Goal: Complete application form: Complete application form

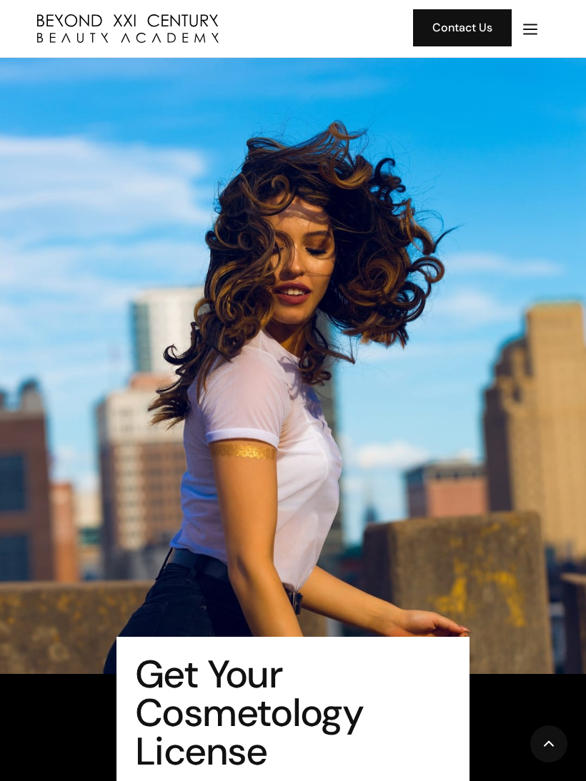
click at [526, 34] on img "menu" at bounding box center [530, 29] width 19 height 19
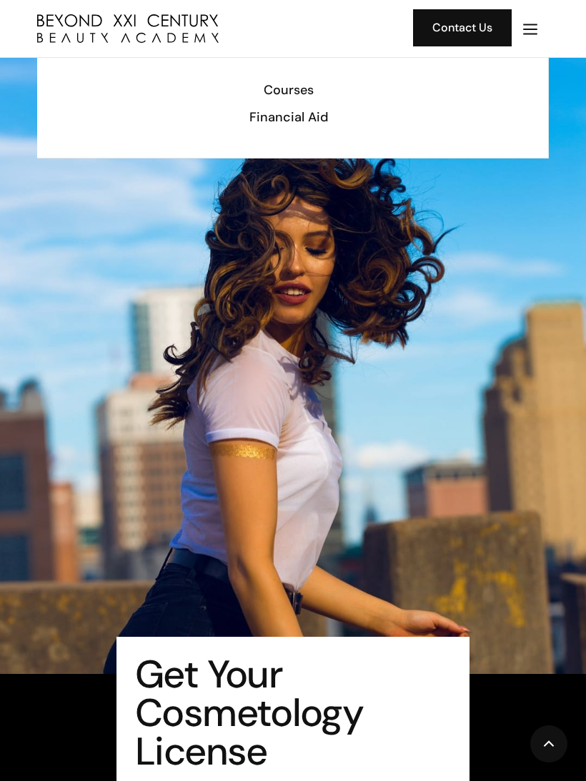
click at [531, 34] on img "menu" at bounding box center [530, 29] width 19 height 19
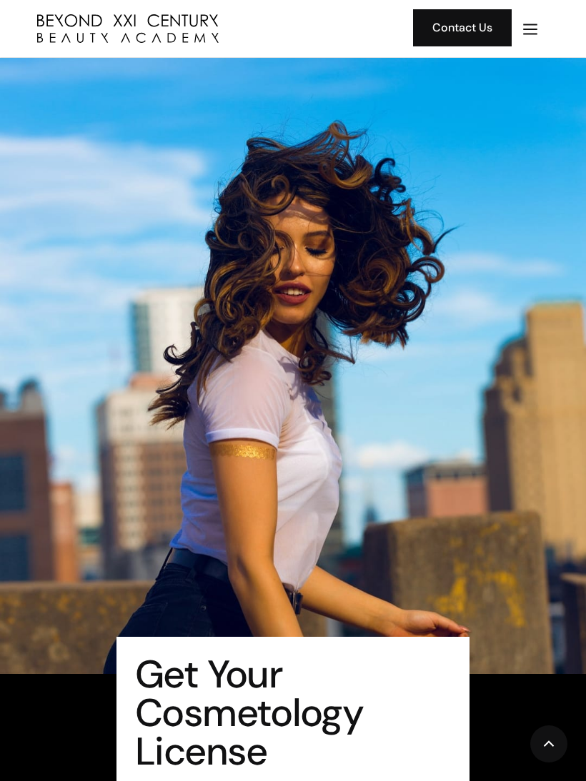
click at [530, 35] on img "menu" at bounding box center [530, 29] width 19 height 19
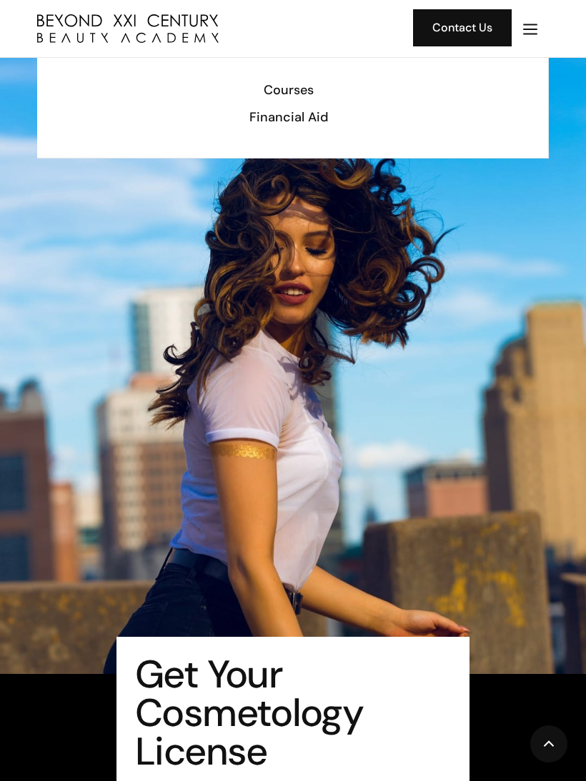
click at [339, 119] on div "Financial Aid" at bounding box center [288, 117] width 482 height 19
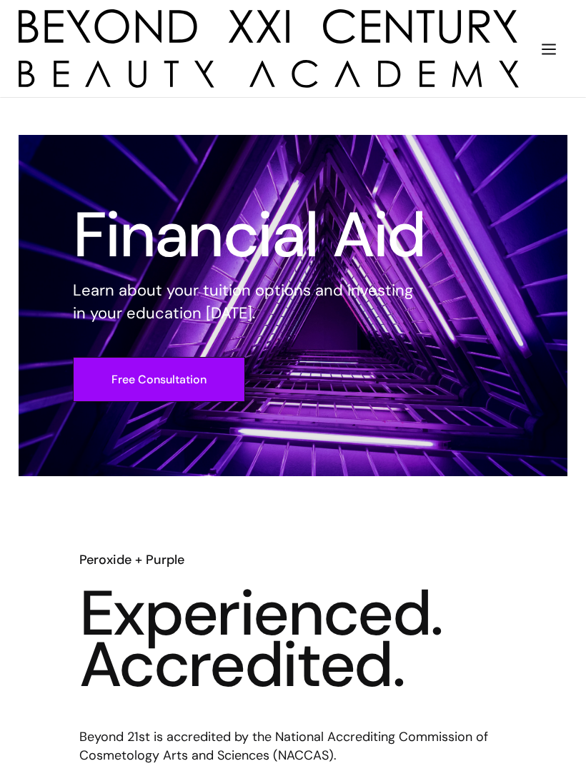
click at [539, 56] on img "menu" at bounding box center [548, 49] width 19 height 19
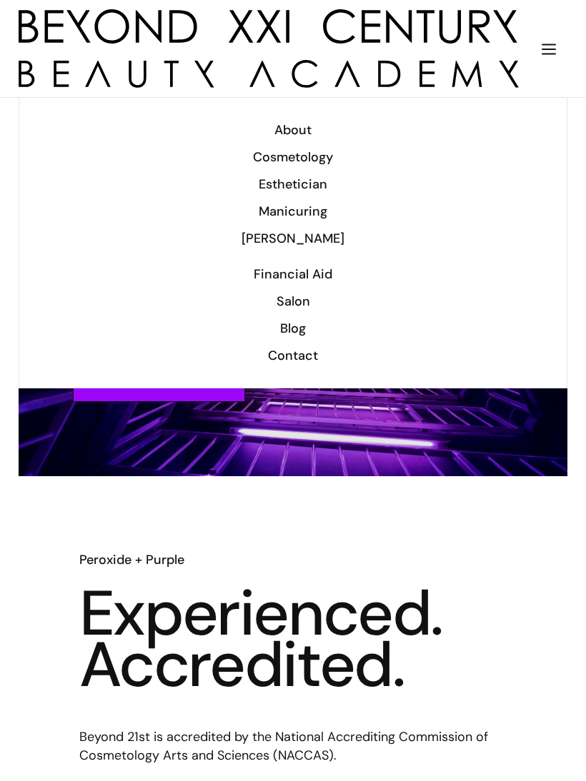
click at [303, 331] on div "Blog" at bounding box center [293, 328] width 510 height 19
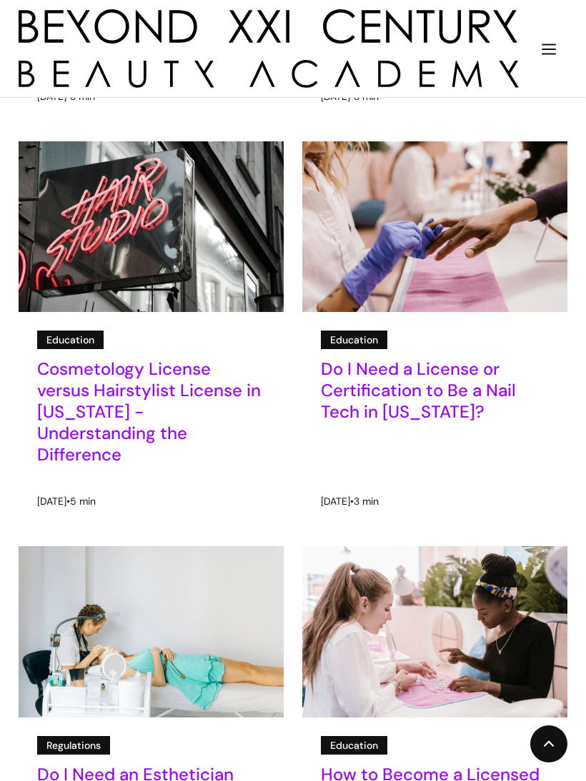
scroll to position [931, 0]
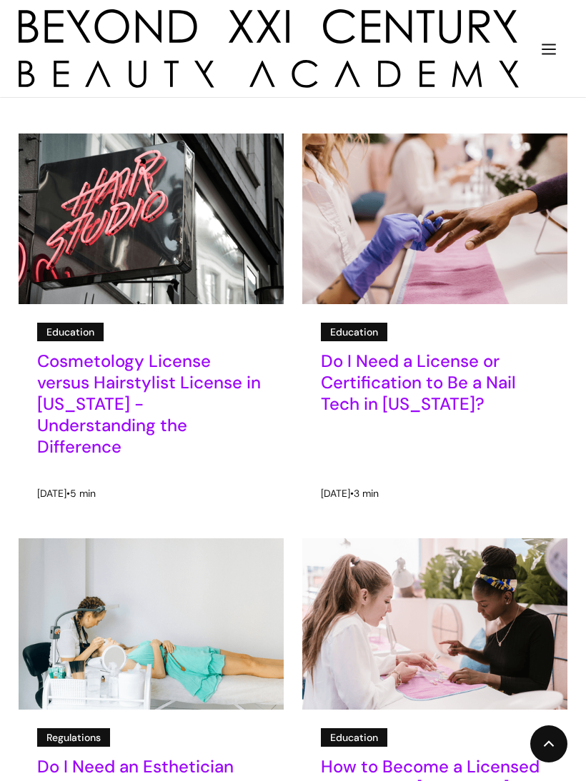
click at [61, 331] on div "Education" at bounding box center [70, 332] width 48 height 16
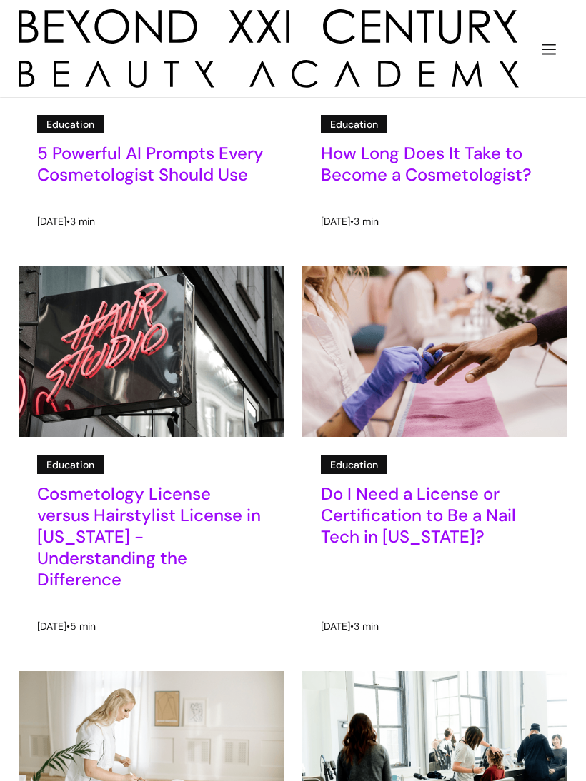
scroll to position [796, 0]
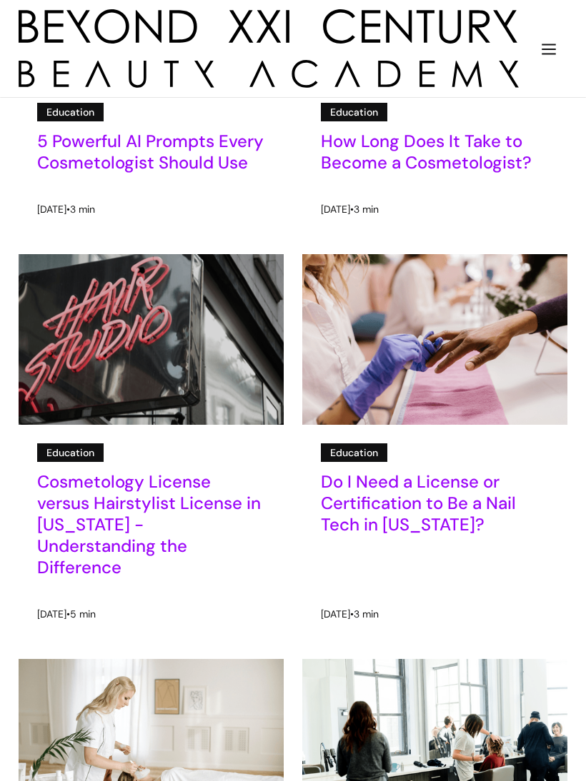
click at [86, 345] on img at bounding box center [150, 339] width 319 height 206
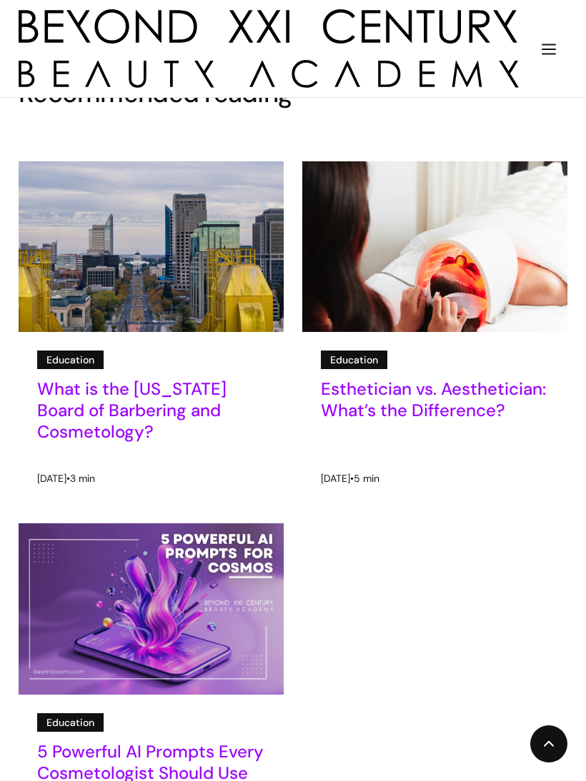
scroll to position [2524, 0]
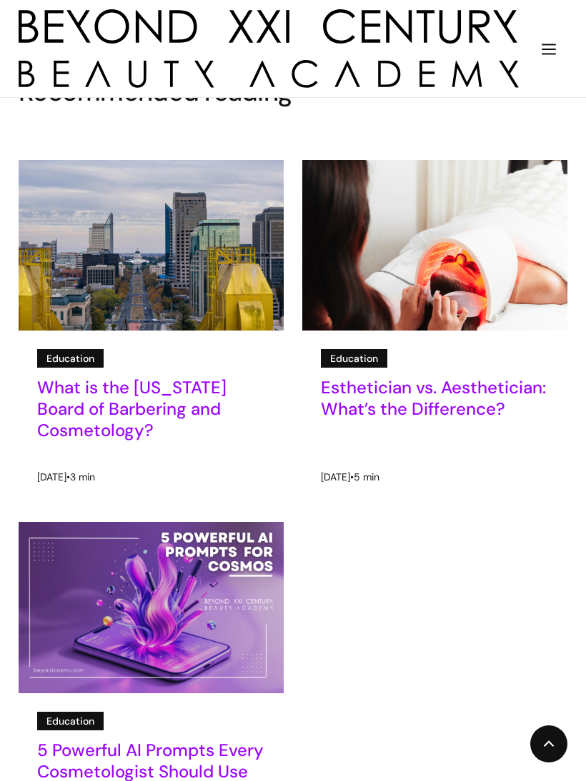
click at [543, 54] on img "menu" at bounding box center [548, 49] width 19 height 19
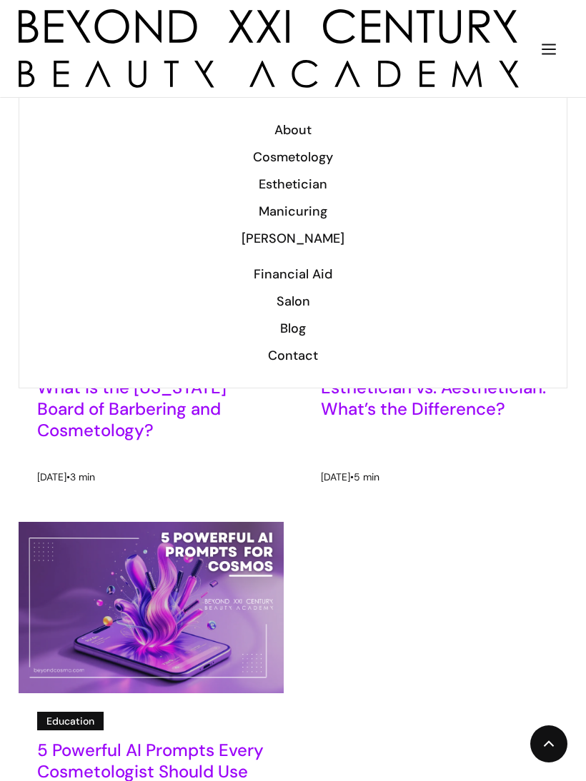
scroll to position [2545, 0]
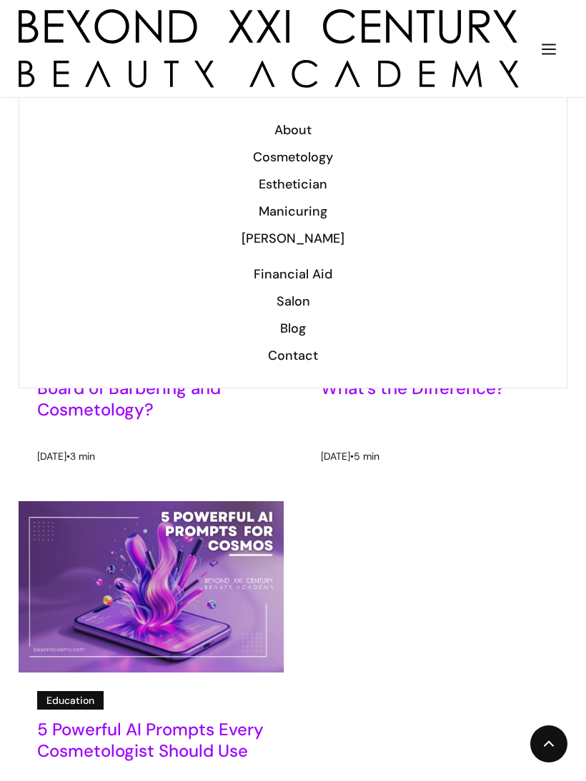
click at [306, 303] on div "Salon" at bounding box center [293, 301] width 510 height 19
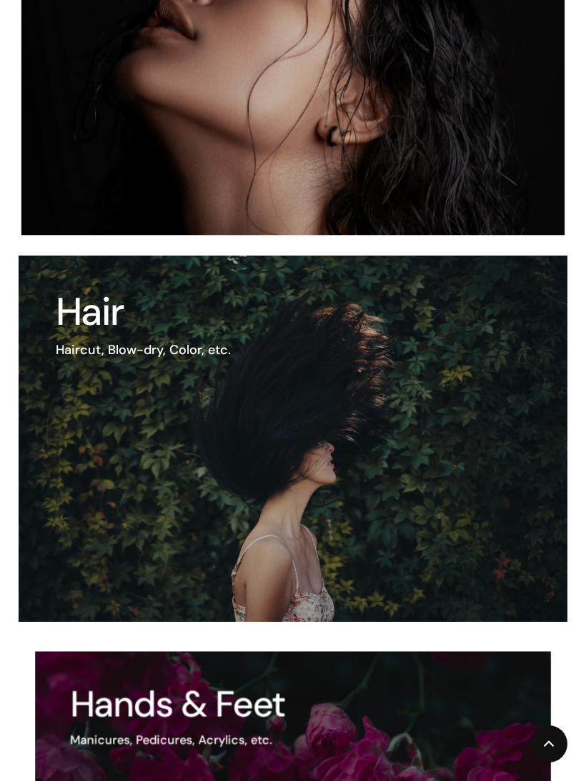
scroll to position [861, 0]
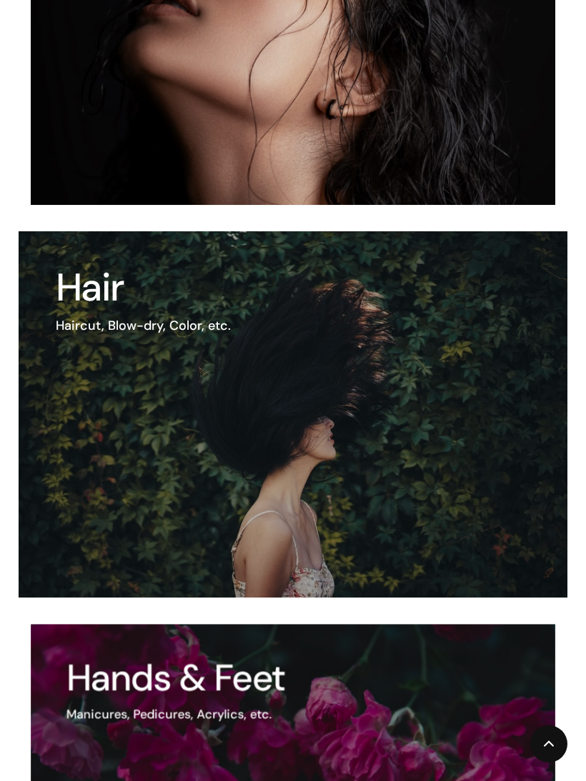
click at [467, 407] on img at bounding box center [293, 414] width 548 height 366
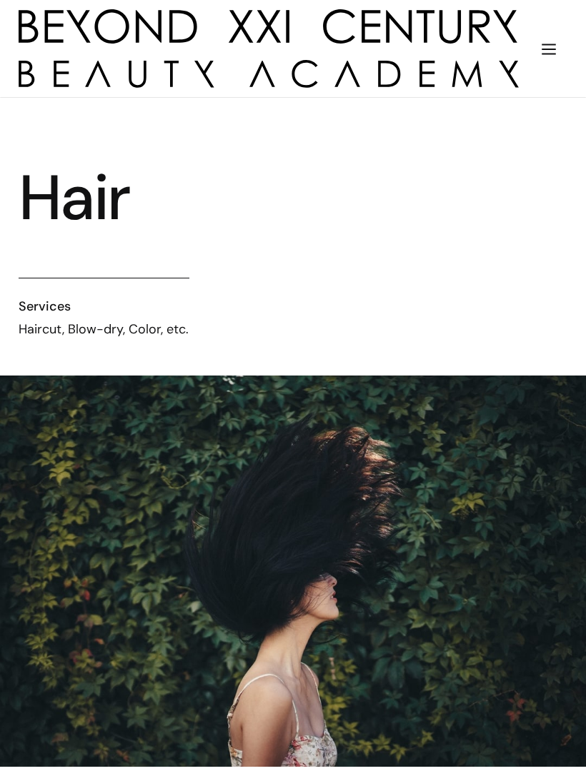
click at [544, 50] on img "menu" at bounding box center [548, 49] width 19 height 19
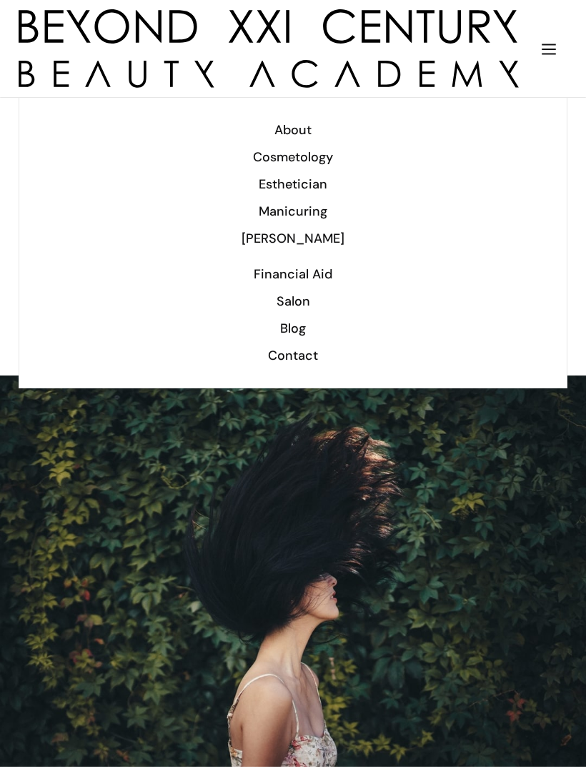
click at [315, 162] on div "Cosmetology" at bounding box center [293, 157] width 510 height 19
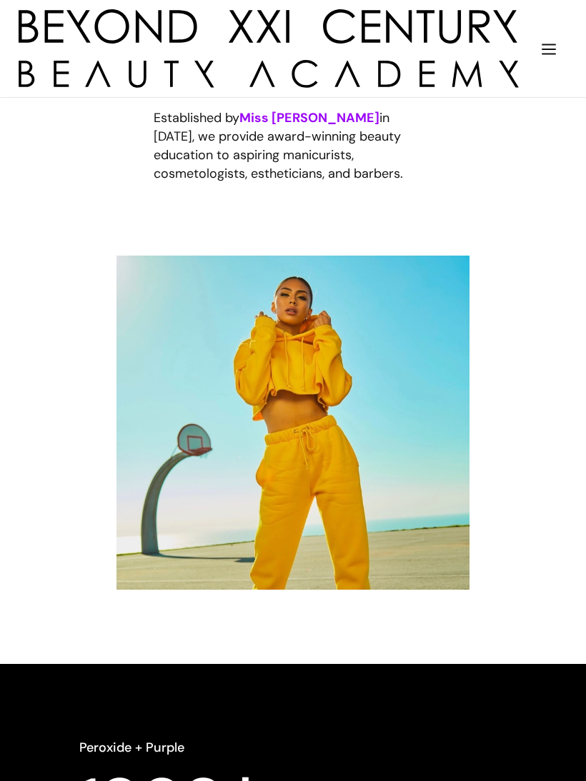
scroll to position [1395, 0]
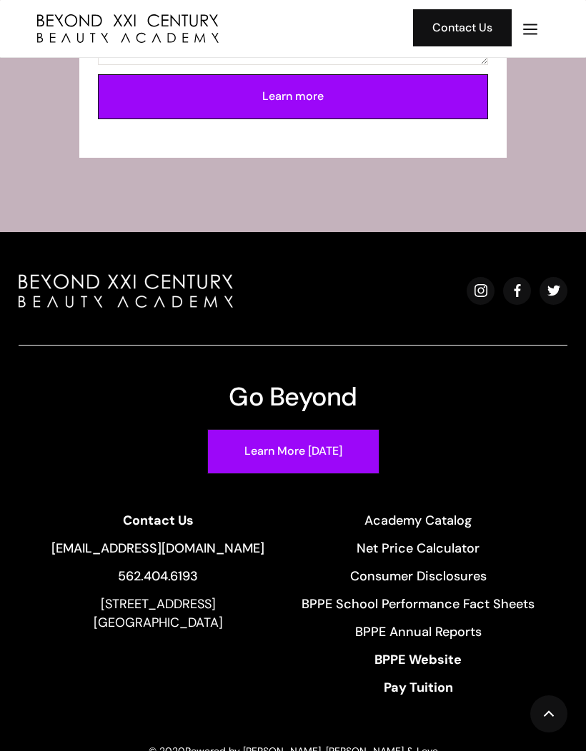
scroll to position [4562, 0]
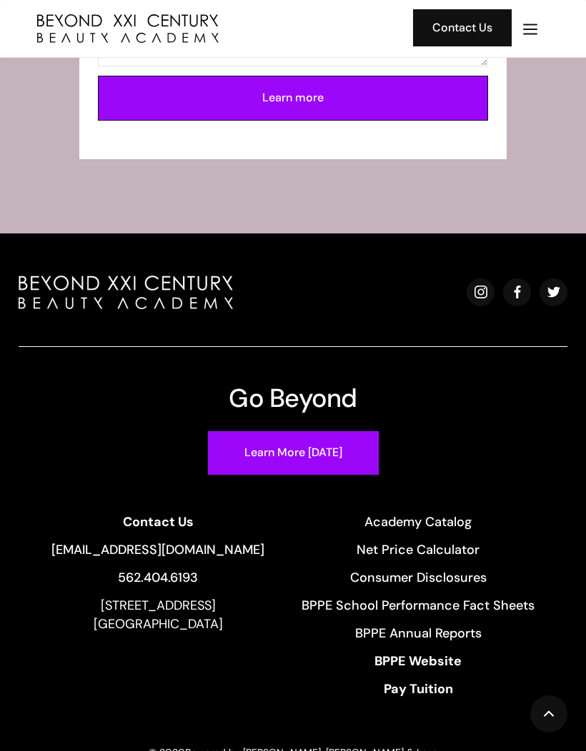
click at [437, 548] on link "Net Price Calculator" at bounding box center [417, 550] width 233 height 19
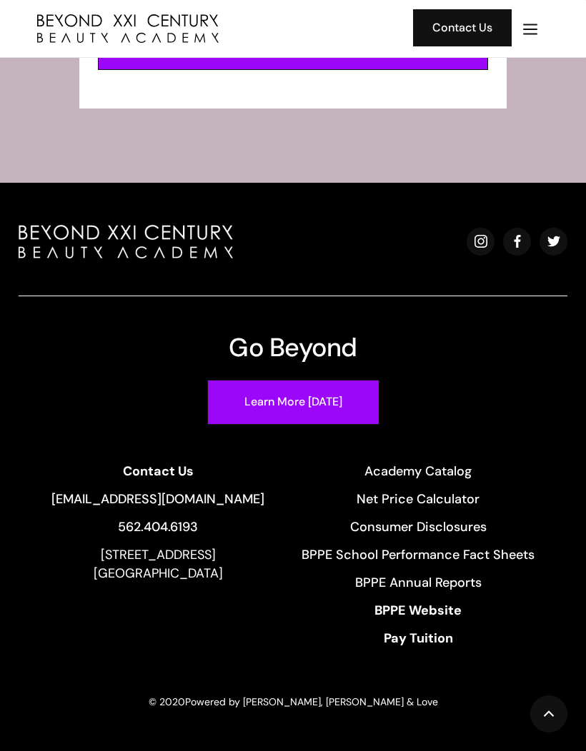
click at [446, 631] on strong "Pay Tuition" at bounding box center [417, 638] width 69 height 17
click at [521, 38] on img "menu" at bounding box center [530, 29] width 19 height 19
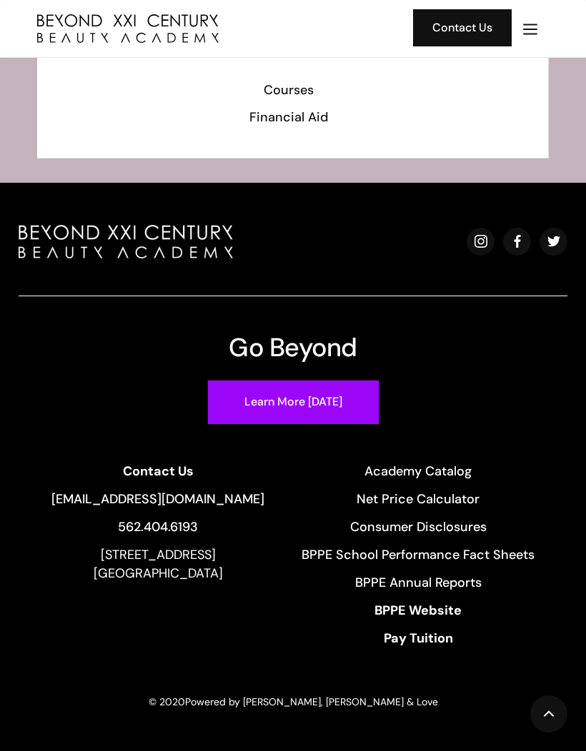
click at [298, 92] on div "Courses" at bounding box center [288, 90] width 482 height 19
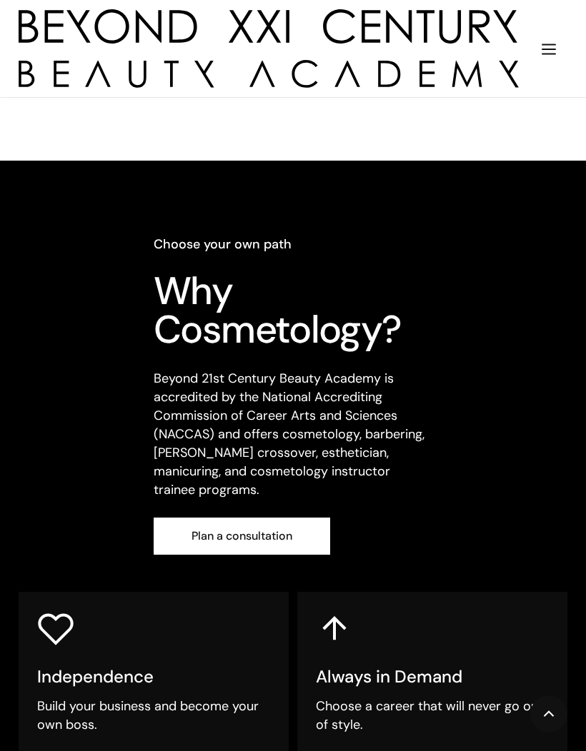
scroll to position [299, 0]
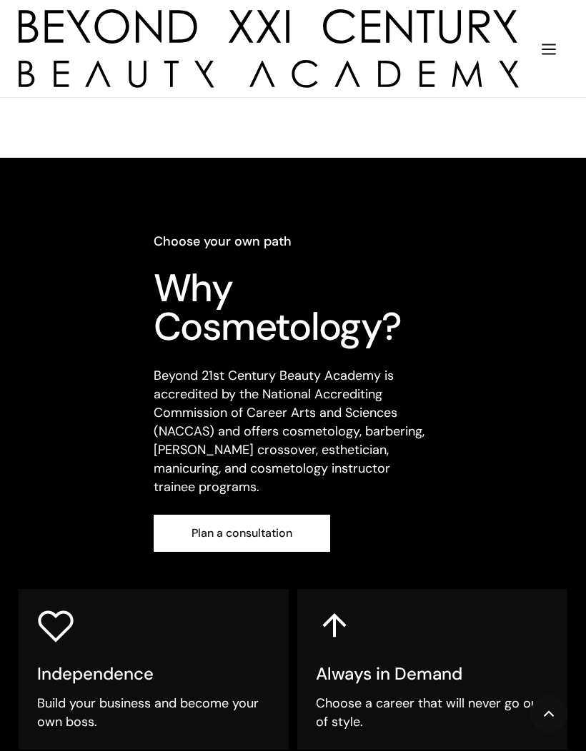
click at [174, 515] on link "Plan a consultation" at bounding box center [242, 533] width 176 height 37
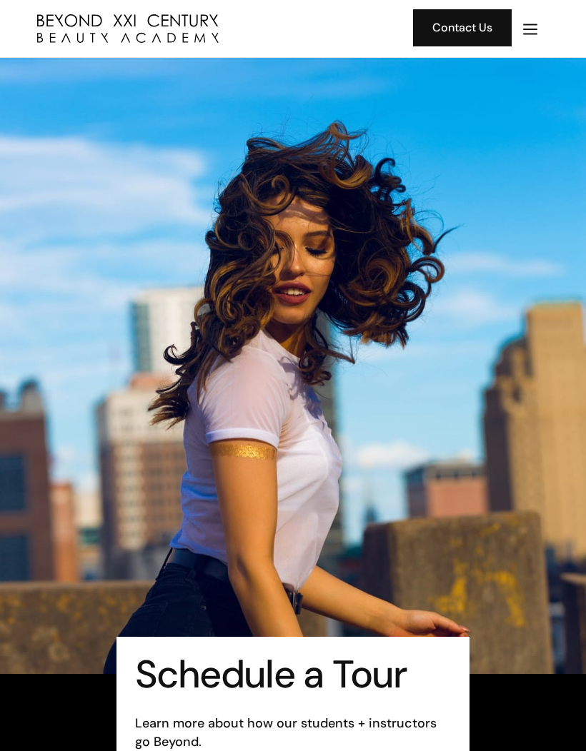
scroll to position [63, 0]
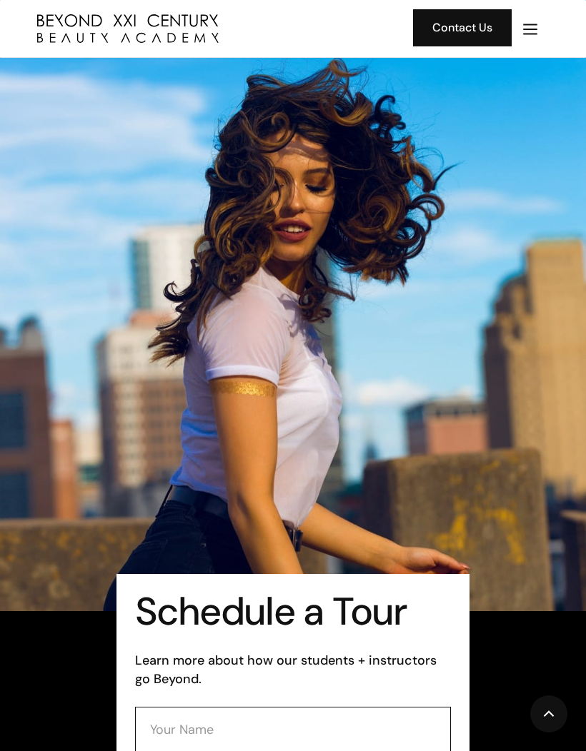
click at [161, 707] on input "Contact Form" at bounding box center [293, 729] width 316 height 45
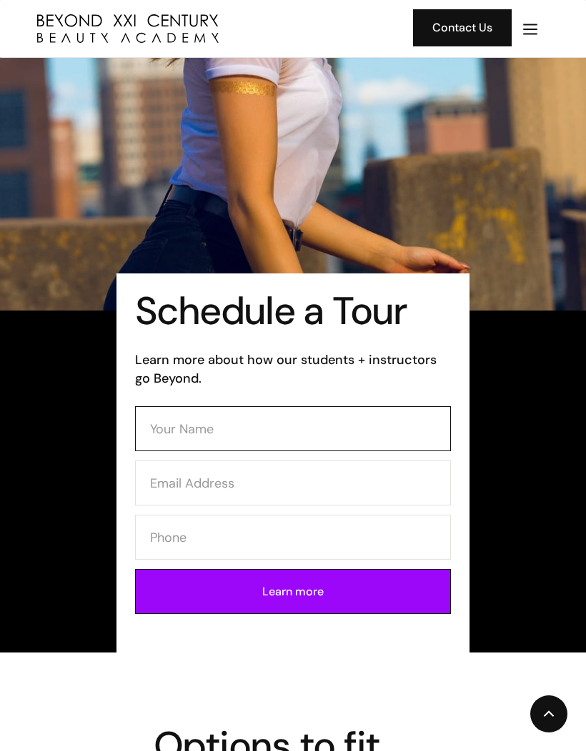
click at [349, 423] on input "Contact Form" at bounding box center [293, 428] width 316 height 45
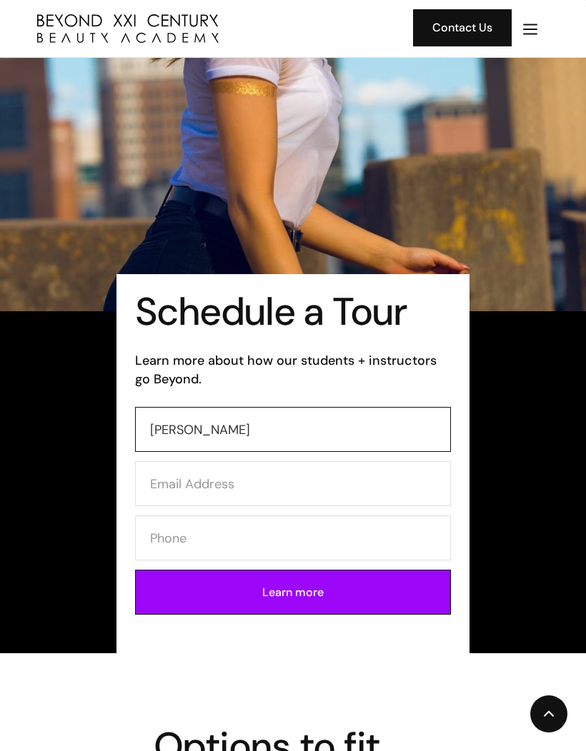
type input "Jason velasco"
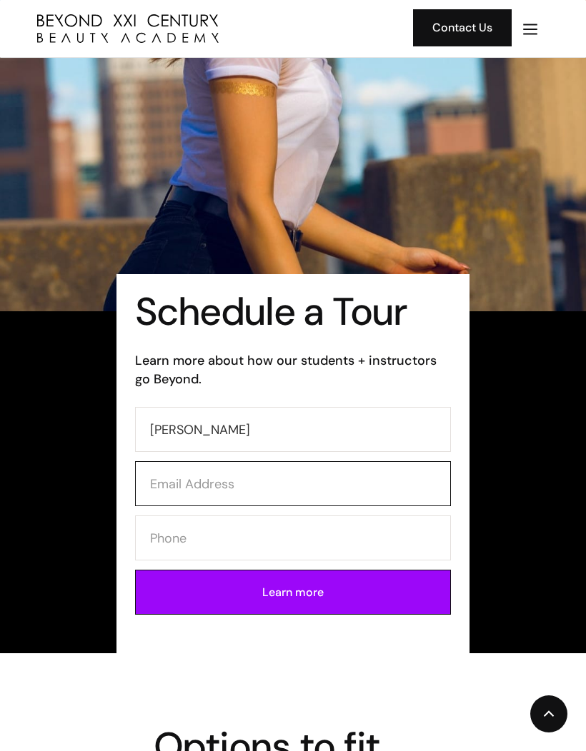
click at [157, 478] on input "Contact Form" at bounding box center [293, 483] width 316 height 45
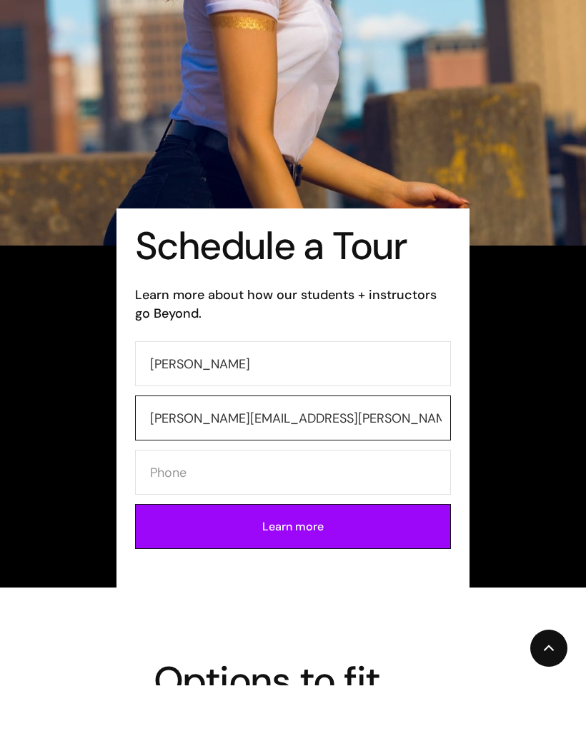
type input "velASCO.JASON@OUTLOOK.COM"
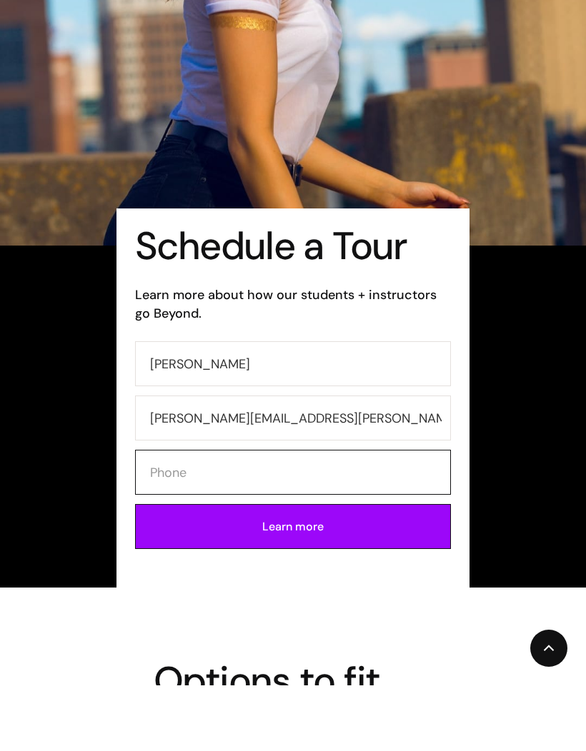
click at [196, 516] on input "Contact Form" at bounding box center [293, 538] width 316 height 45
type input "2138556057"
click at [204, 570] on input "Learn more" at bounding box center [293, 592] width 316 height 45
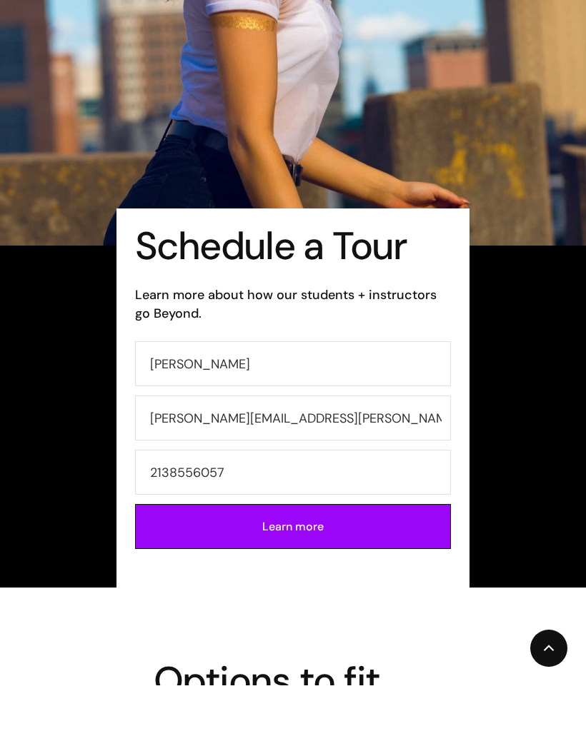
type input "Please wait..."
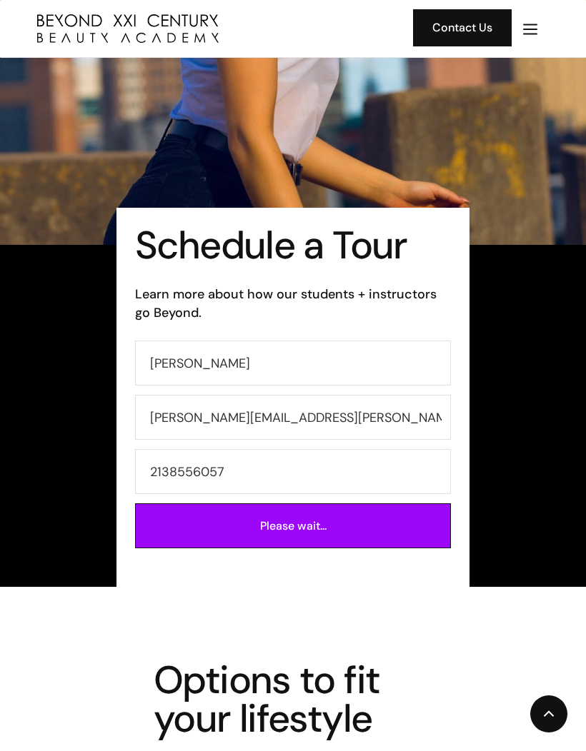
scroll to position [480, 0]
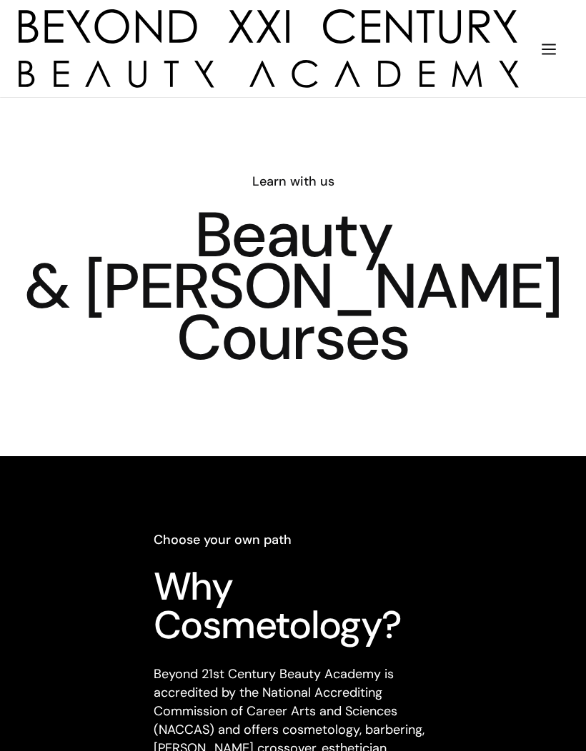
scroll to position [349, 0]
